Goal: Task Accomplishment & Management: Use online tool/utility

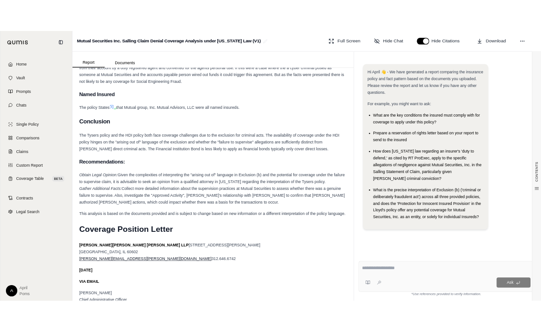
scroll to position [3332, 0]
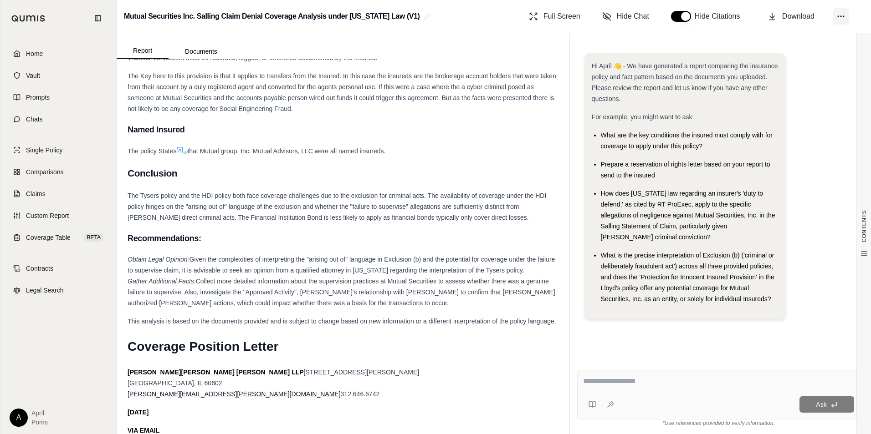
click at [837, 15] on icon at bounding box center [840, 16] width 9 height 9
click at [821, 14] on div "Full Screen Hide Chat Hide Citations Download" at bounding box center [694, 16] width 338 height 18
click at [802, 15] on span "Download" at bounding box center [798, 16] width 32 height 11
click at [37, 196] on span "Claims" at bounding box center [36, 193] width 20 height 9
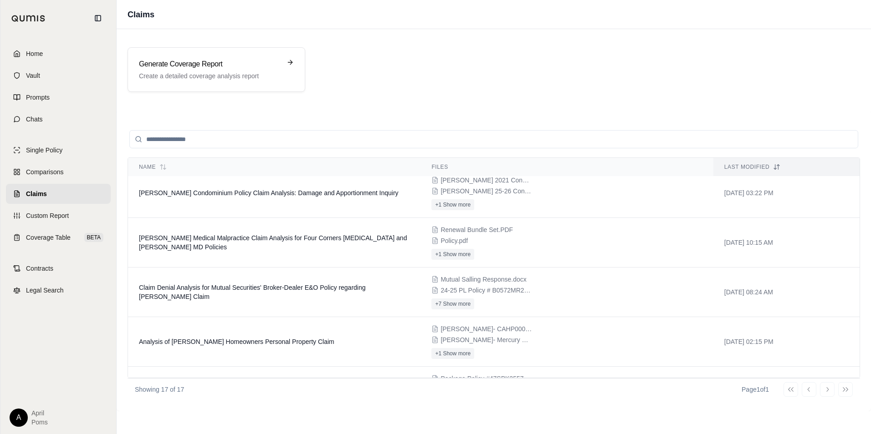
scroll to position [219, 0]
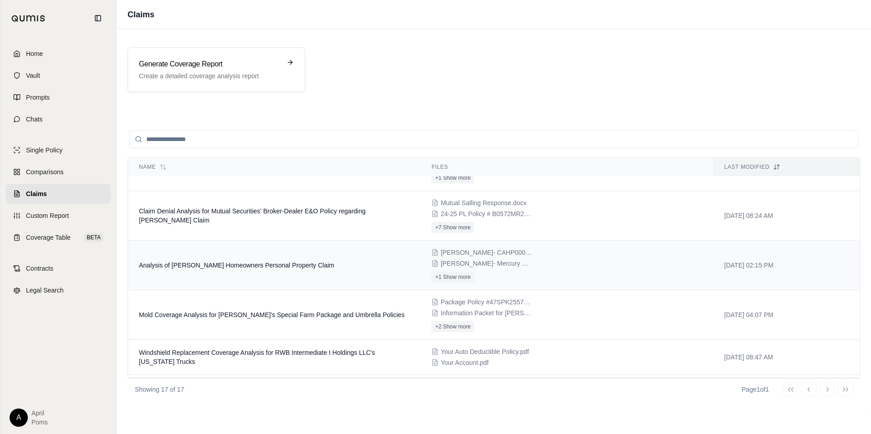
click at [461, 265] on span "[PERSON_NAME]- Mercury HO3 Policy Jacket.pdf" at bounding box center [485, 263] width 91 height 9
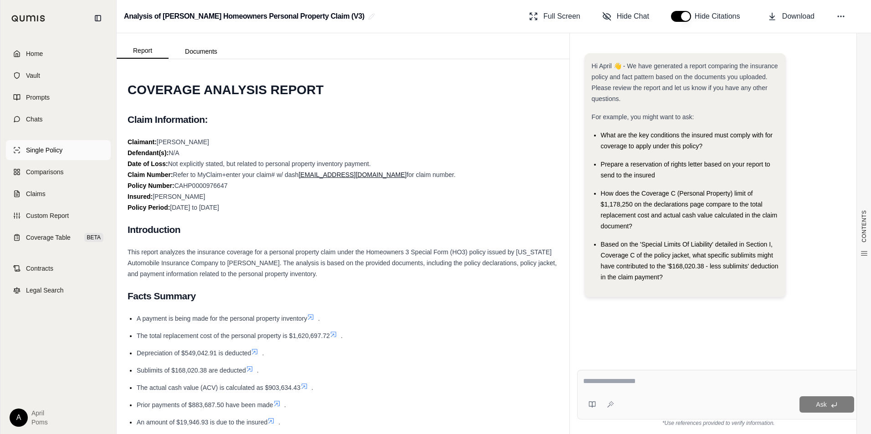
click at [36, 153] on span "Single Policy" at bounding box center [44, 150] width 36 height 9
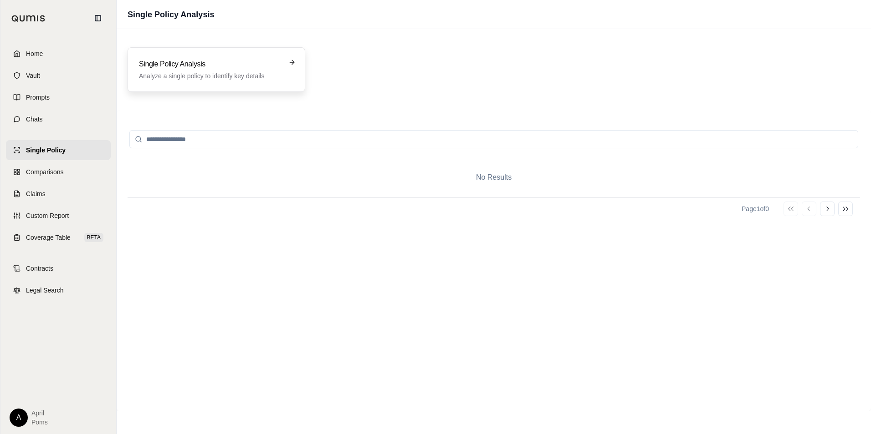
click at [242, 73] on p "Analyze a single policy to identify key details" at bounding box center [210, 75] width 142 height 9
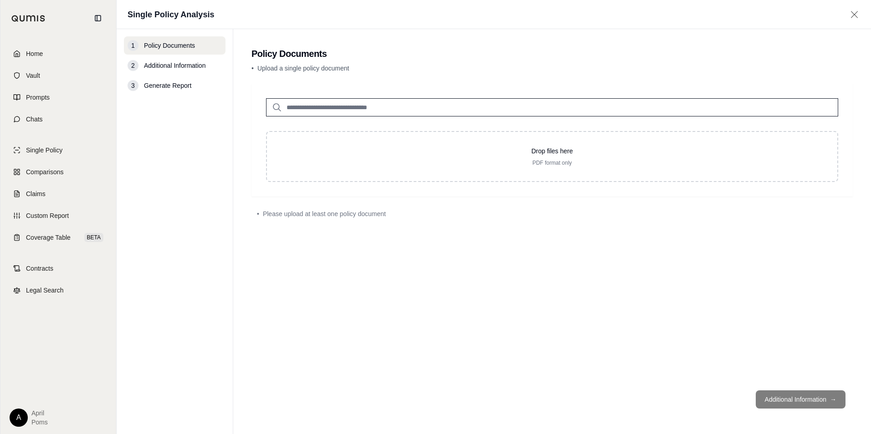
click at [337, 108] on input "search" at bounding box center [552, 107] width 572 height 18
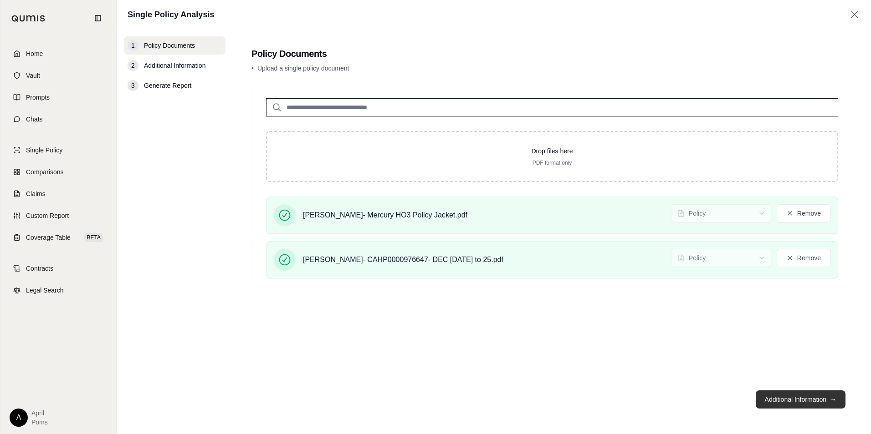
click at [783, 396] on button "Additional Information →" at bounding box center [800, 400] width 90 height 18
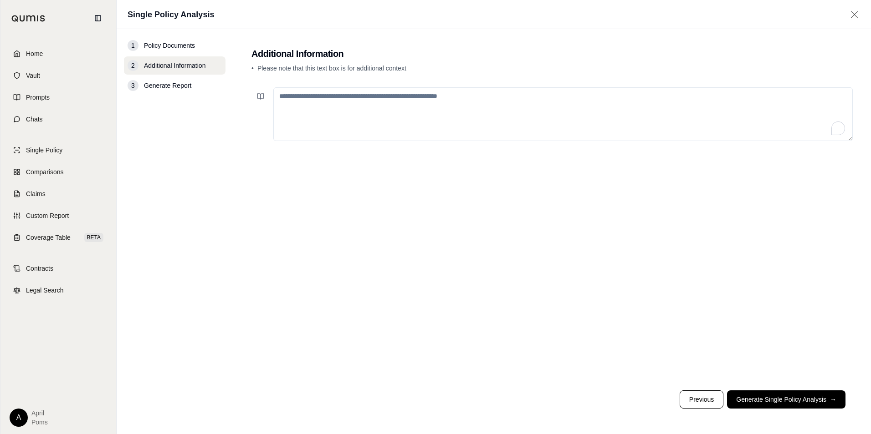
click at [393, 113] on textarea "To enrich screen reader interactions, please activate Accessibility in Grammarl…" at bounding box center [562, 114] width 579 height 54
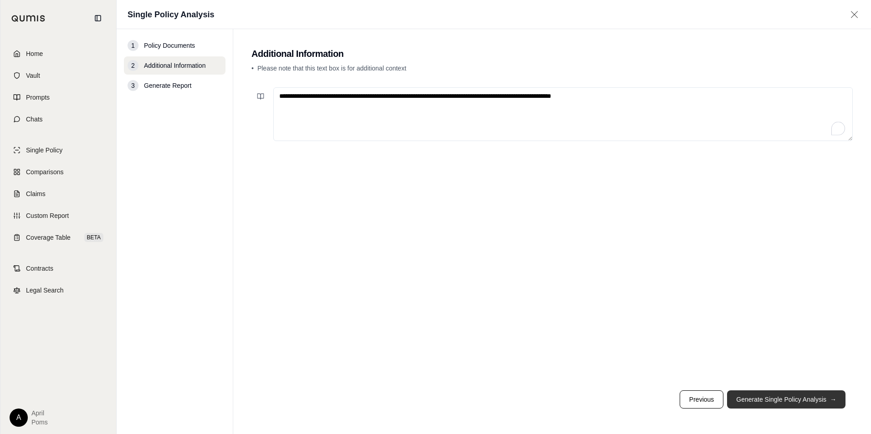
type textarea "**********"
click at [803, 401] on button "Generate Single Policy Analysis →" at bounding box center [786, 400] width 118 height 18
